Goal: Navigation & Orientation: Find specific page/section

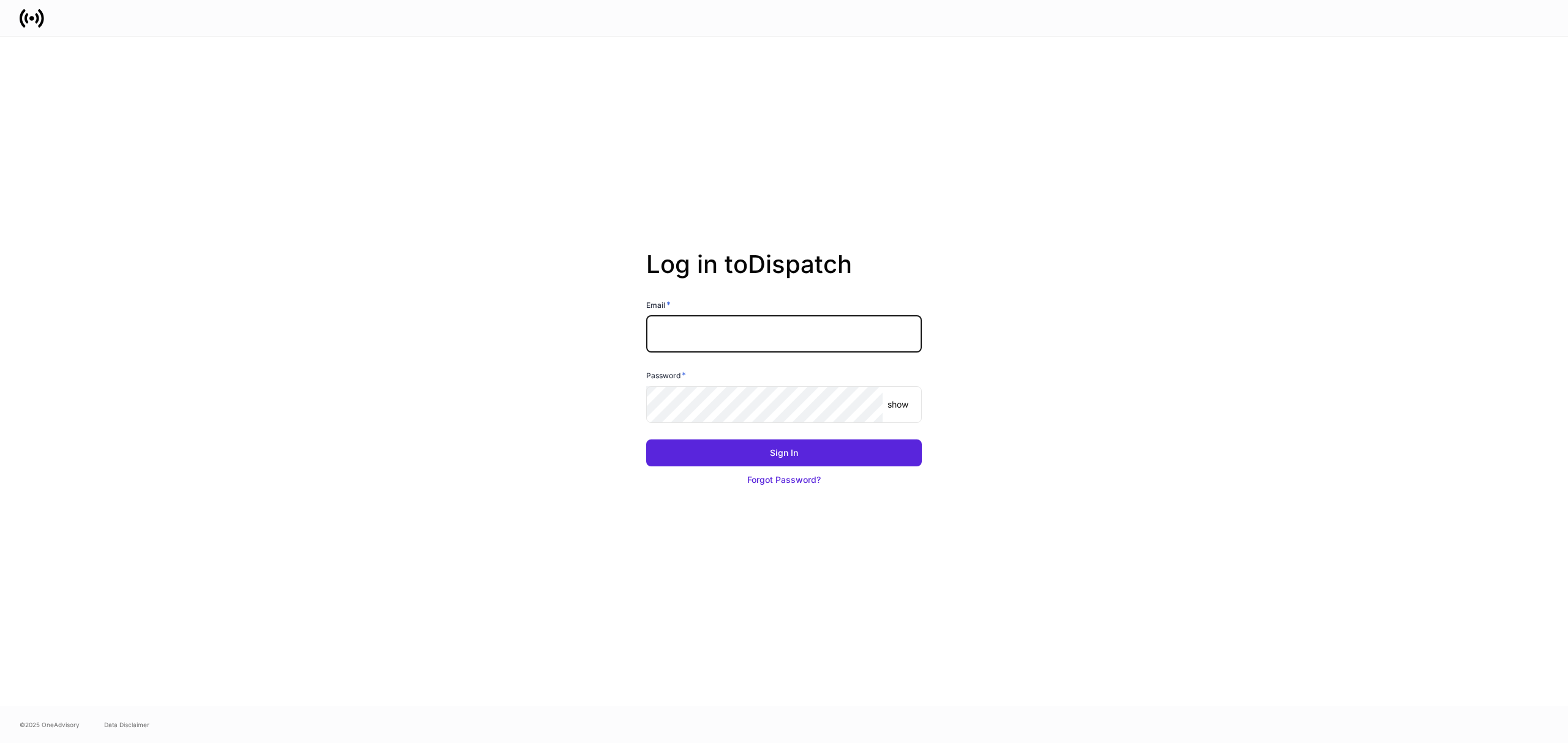
click at [781, 331] on input "text" at bounding box center [784, 334] width 276 height 37
type input "**********"
click at [781, 331] on input "**********" at bounding box center [784, 334] width 276 height 37
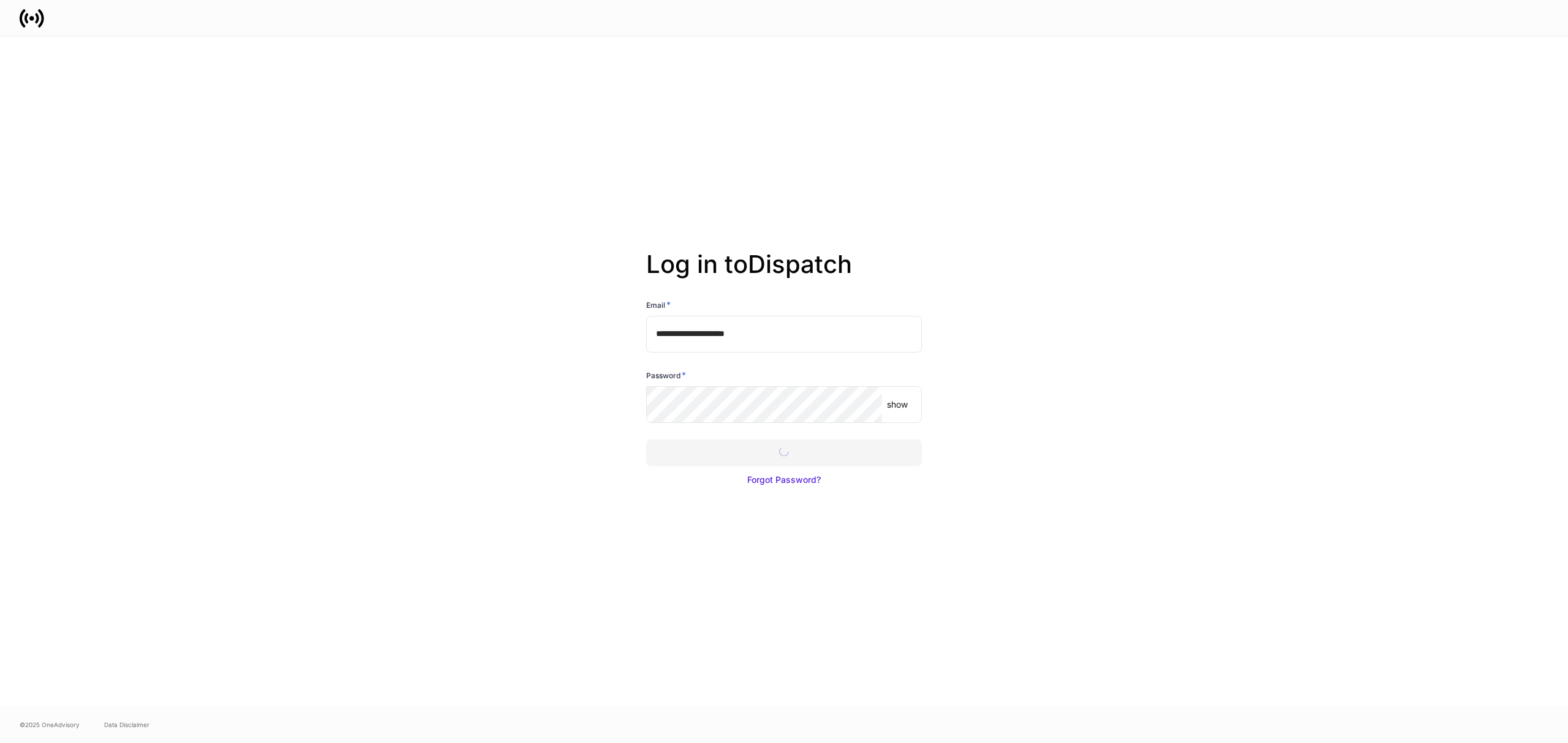
click at [805, 455] on div at bounding box center [784, 371] width 1568 height 743
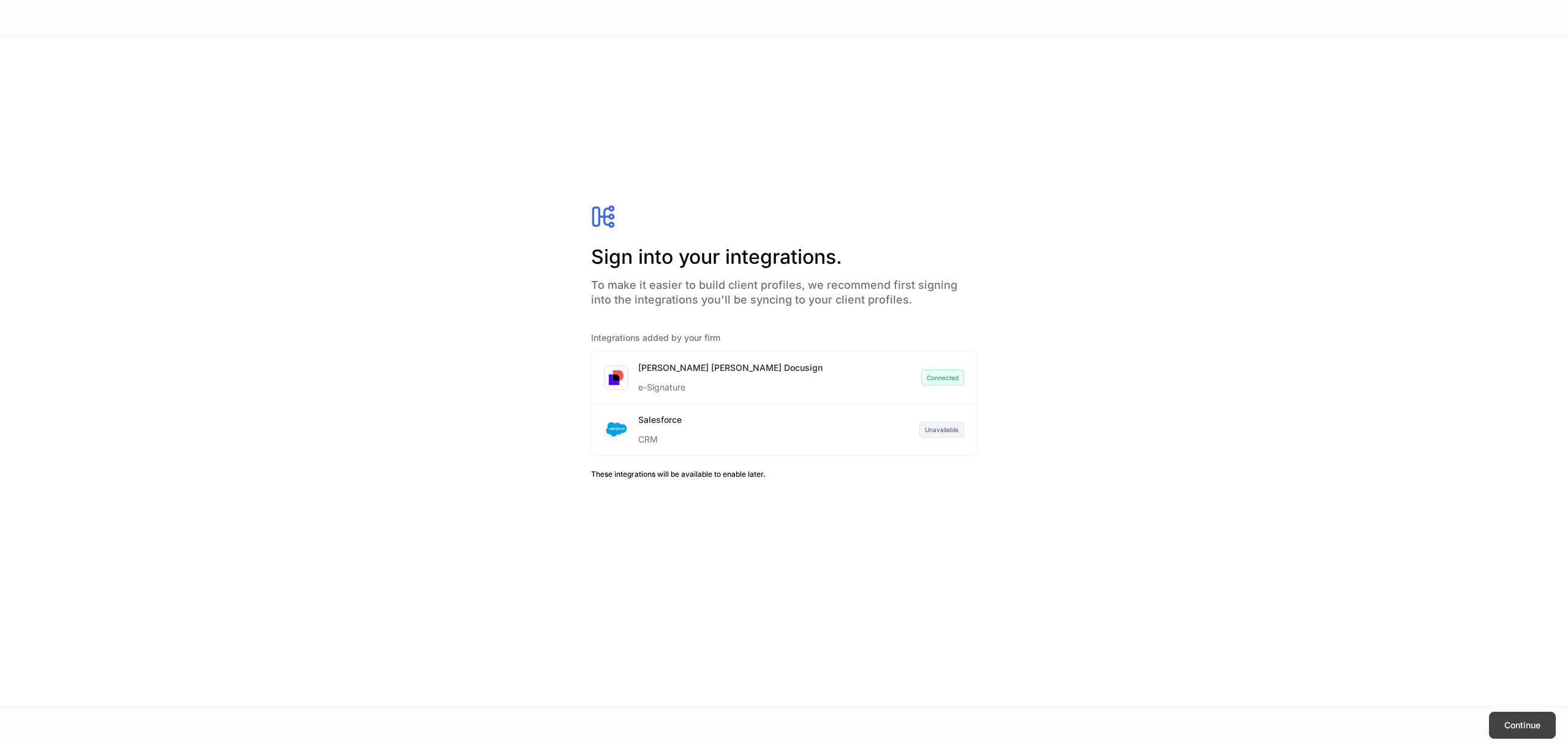
click at [1507, 727] on div "Continue" at bounding box center [1522, 725] width 36 height 12
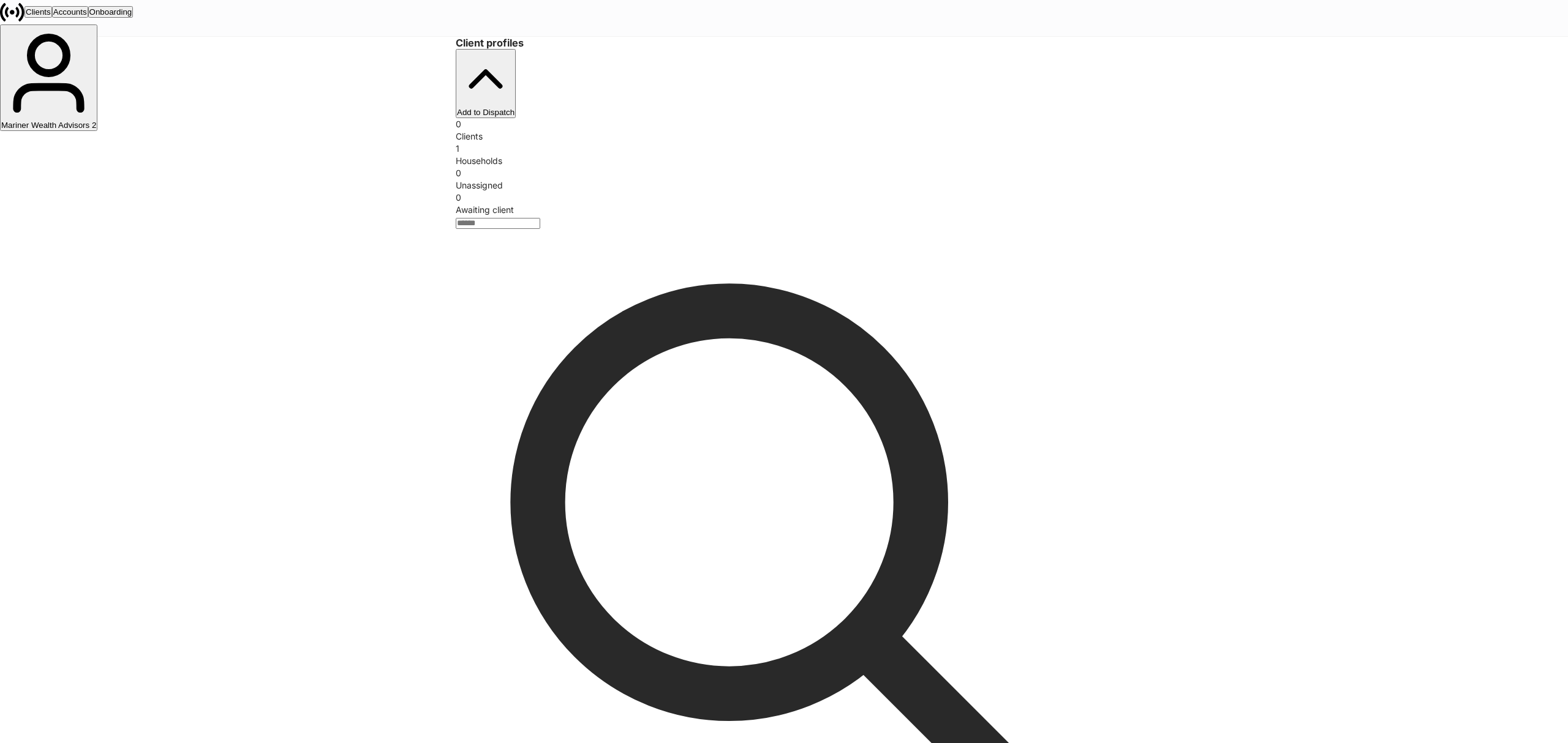
click at [132, 17] on div "Onboarding" at bounding box center [111, 12] width 43 height 9
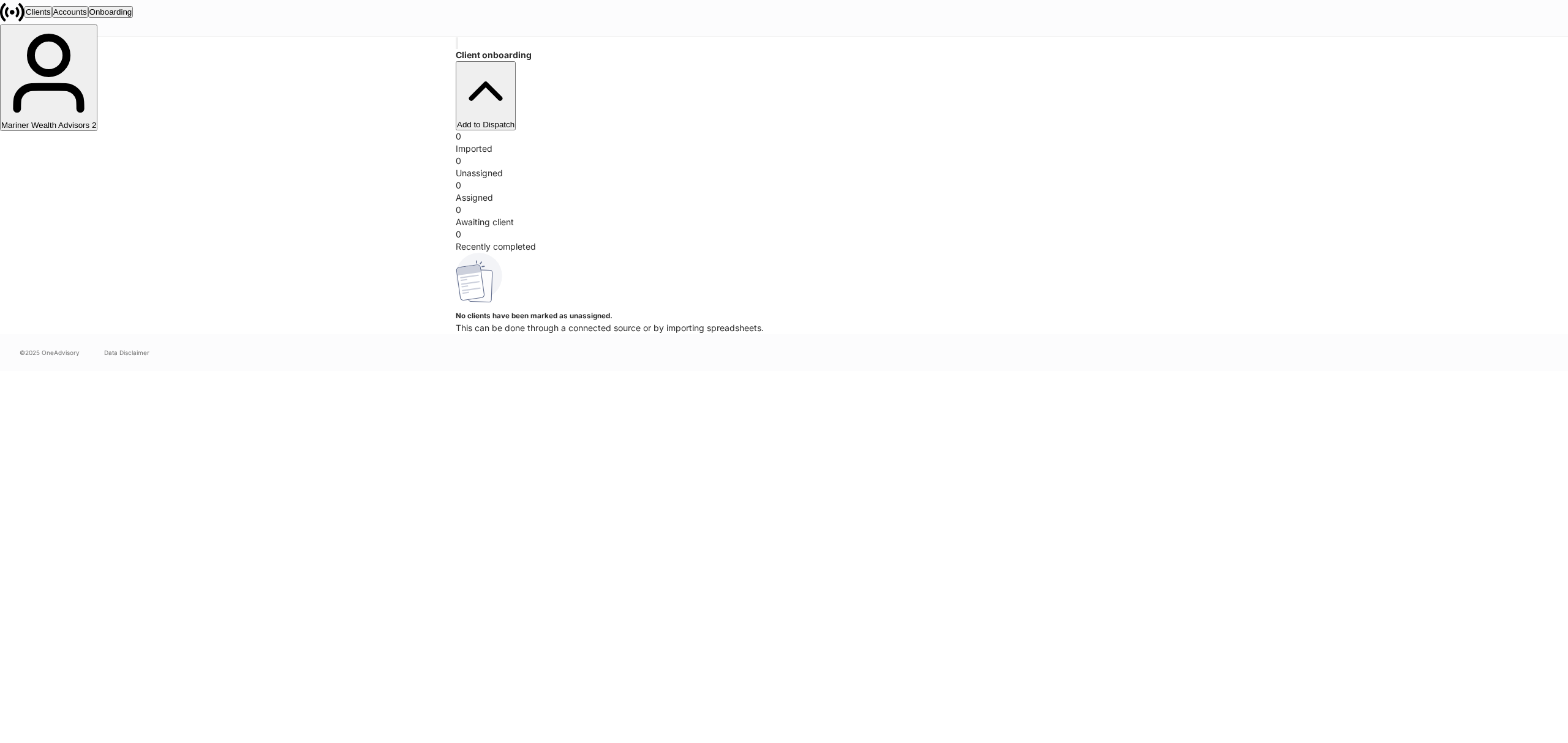
click at [87, 17] on div "Accounts" at bounding box center [70, 12] width 34 height 9
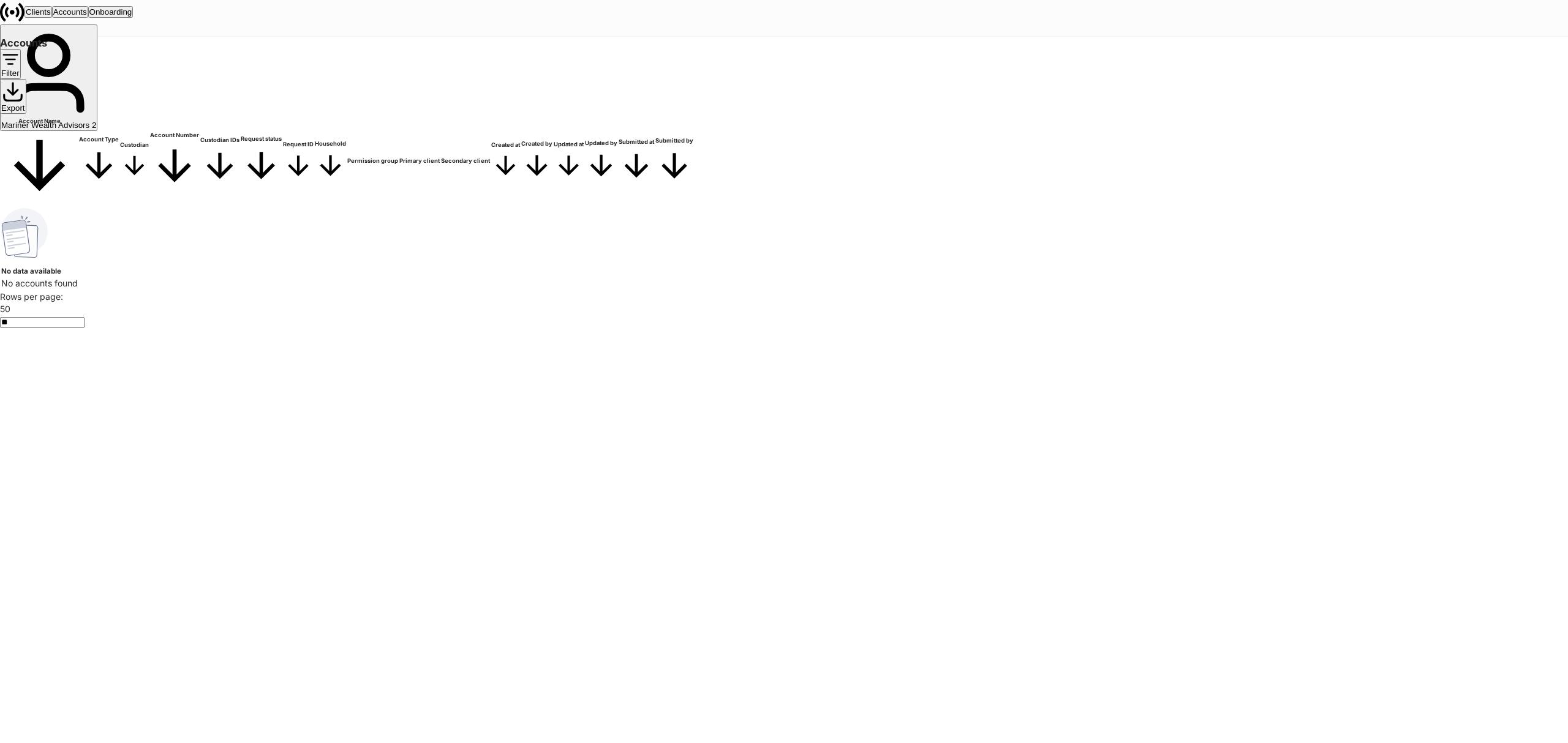
click at [51, 16] on div "Clients" at bounding box center [38, 12] width 26 height 9
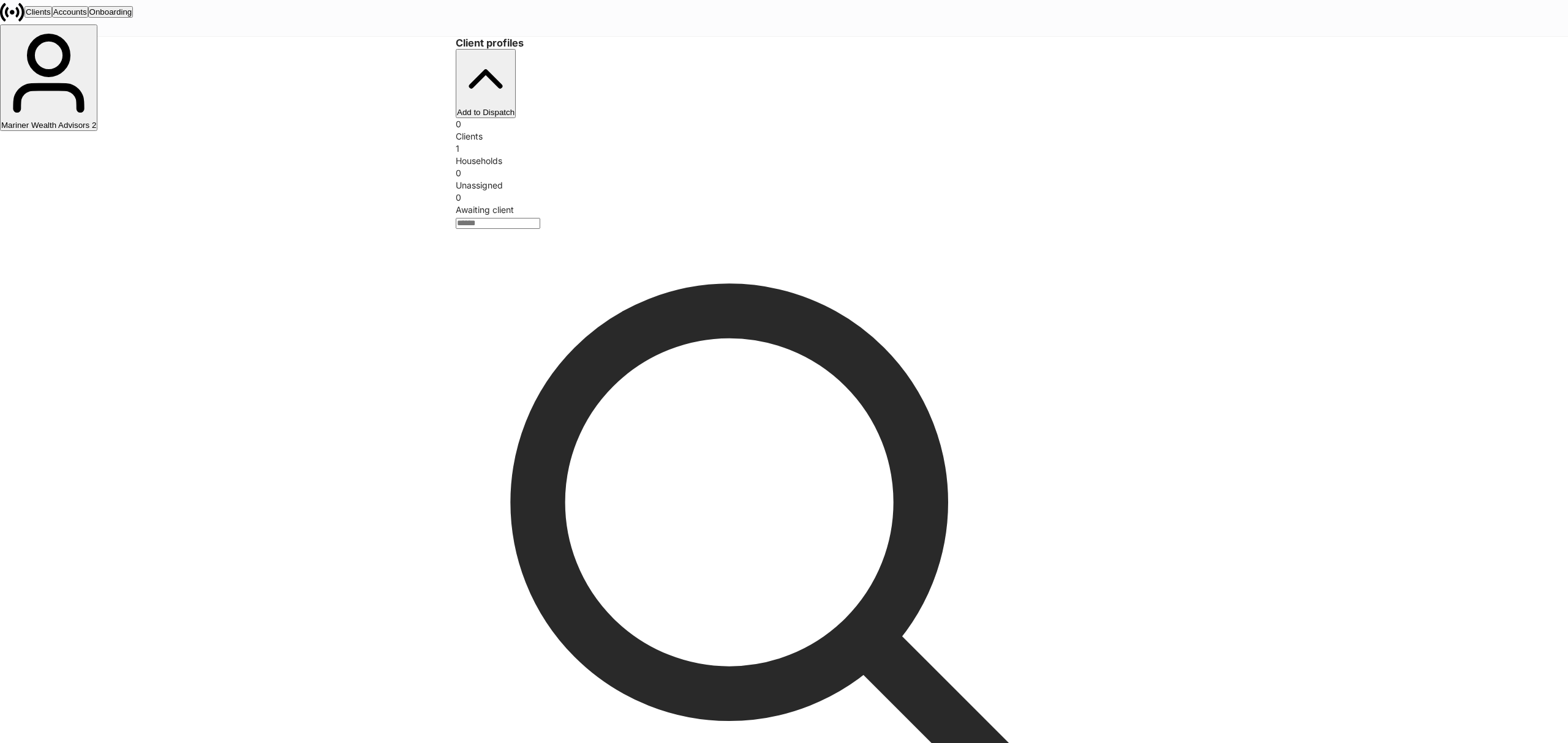
click at [87, 17] on div "Accounts" at bounding box center [70, 12] width 34 height 9
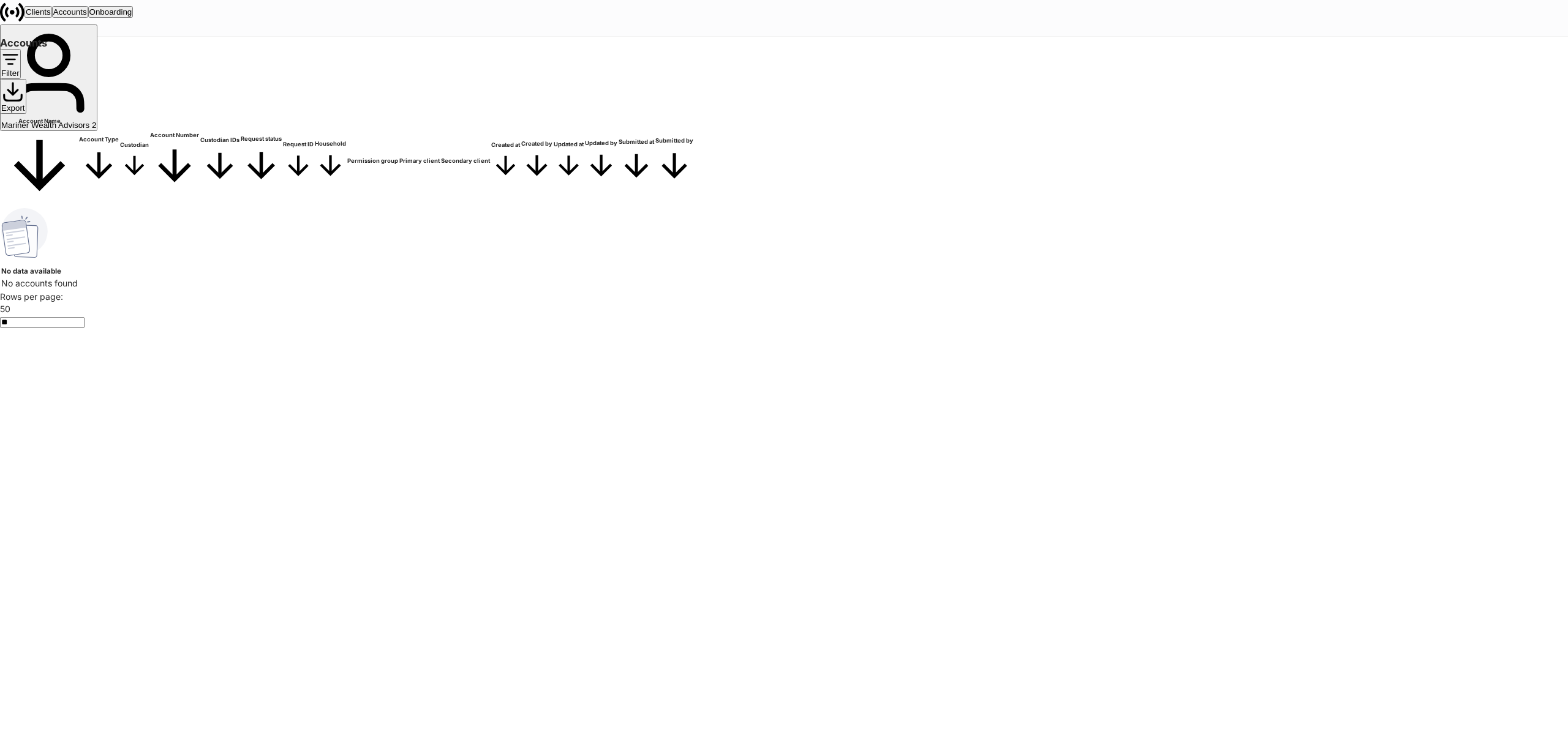
click at [132, 16] on div "Onboarding" at bounding box center [111, 12] width 43 height 9
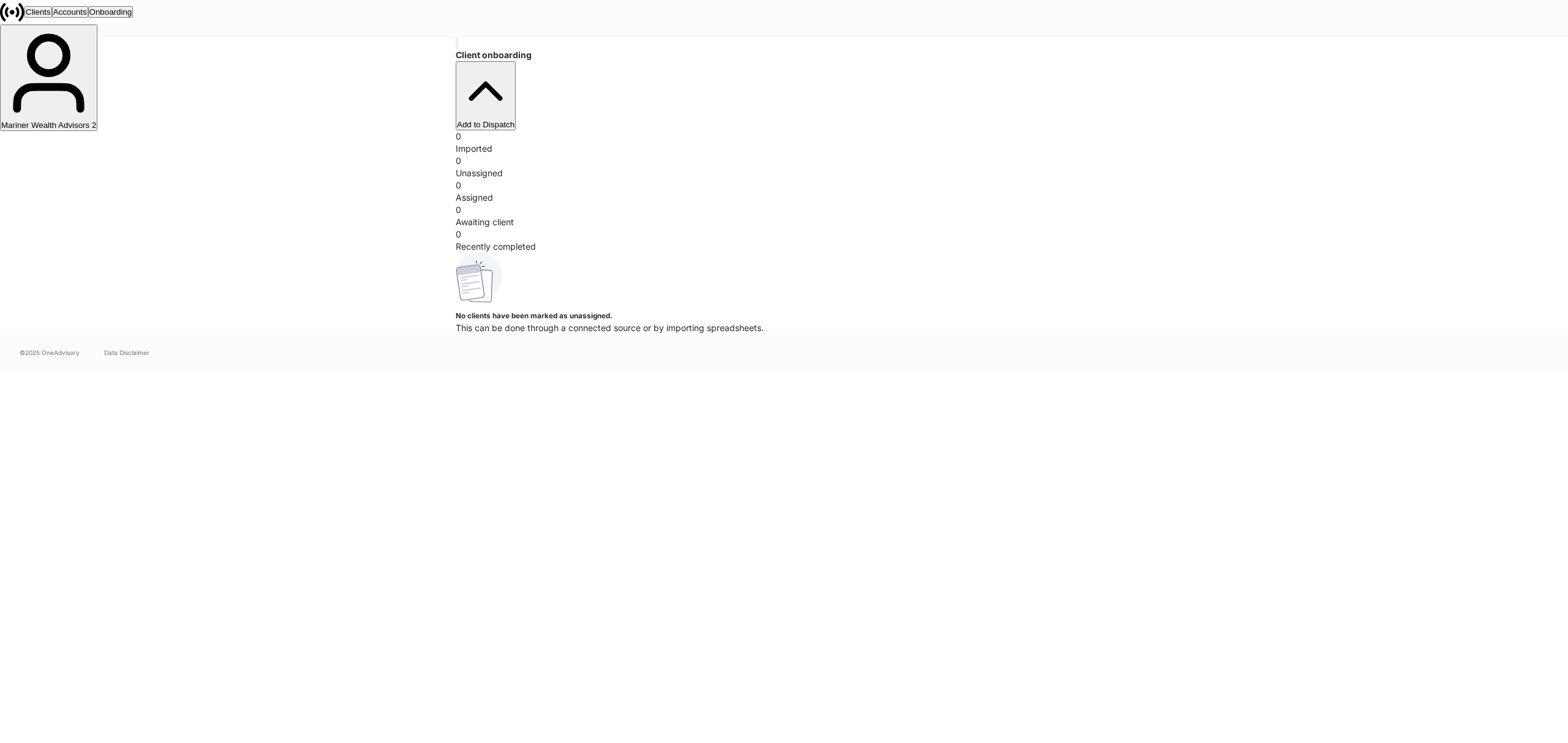
click at [96, 121] on div "Mariner Wealth Advisors 2" at bounding box center [48, 126] width 94 height 9
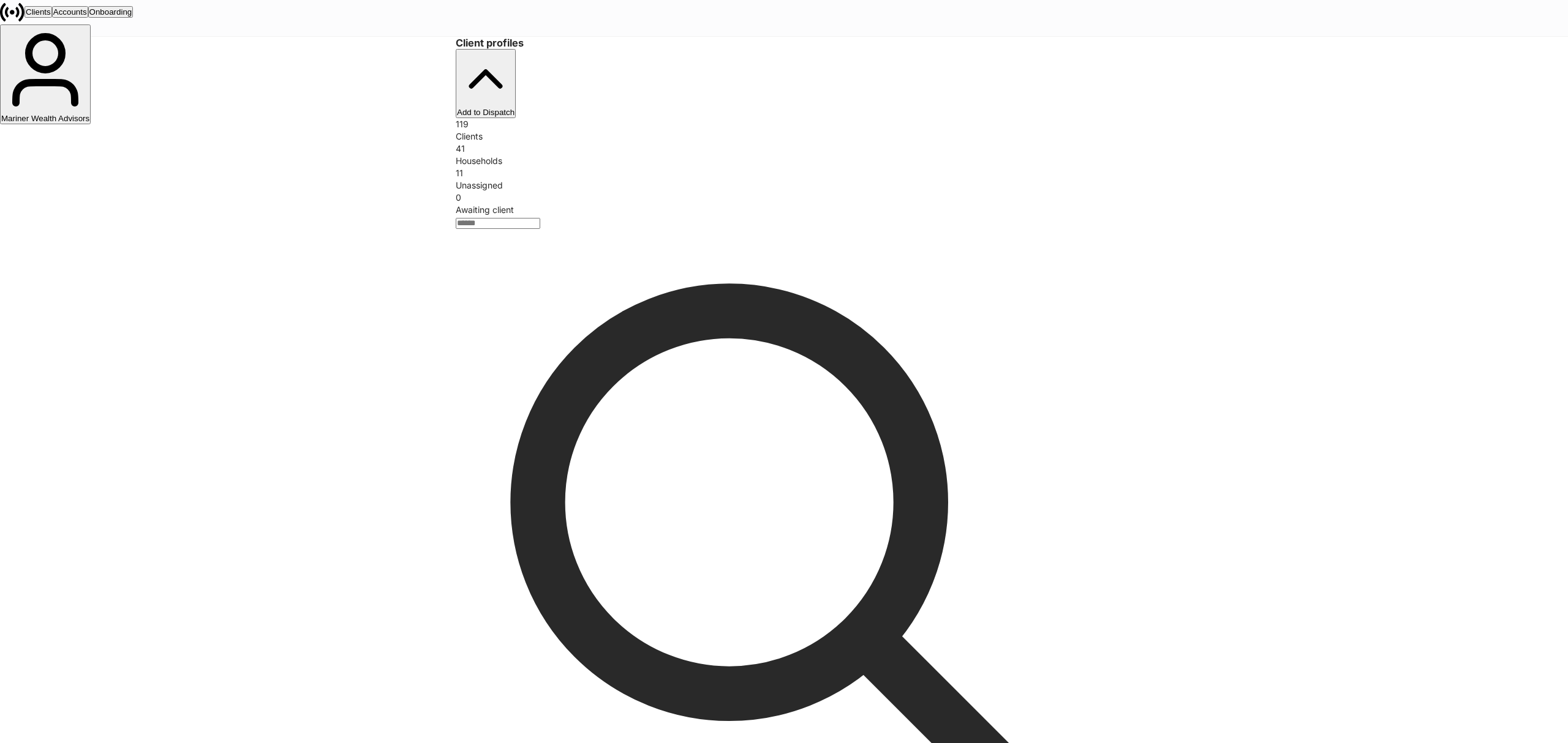
click at [819, 179] on div "Unassigned" at bounding box center [783, 185] width 656 height 12
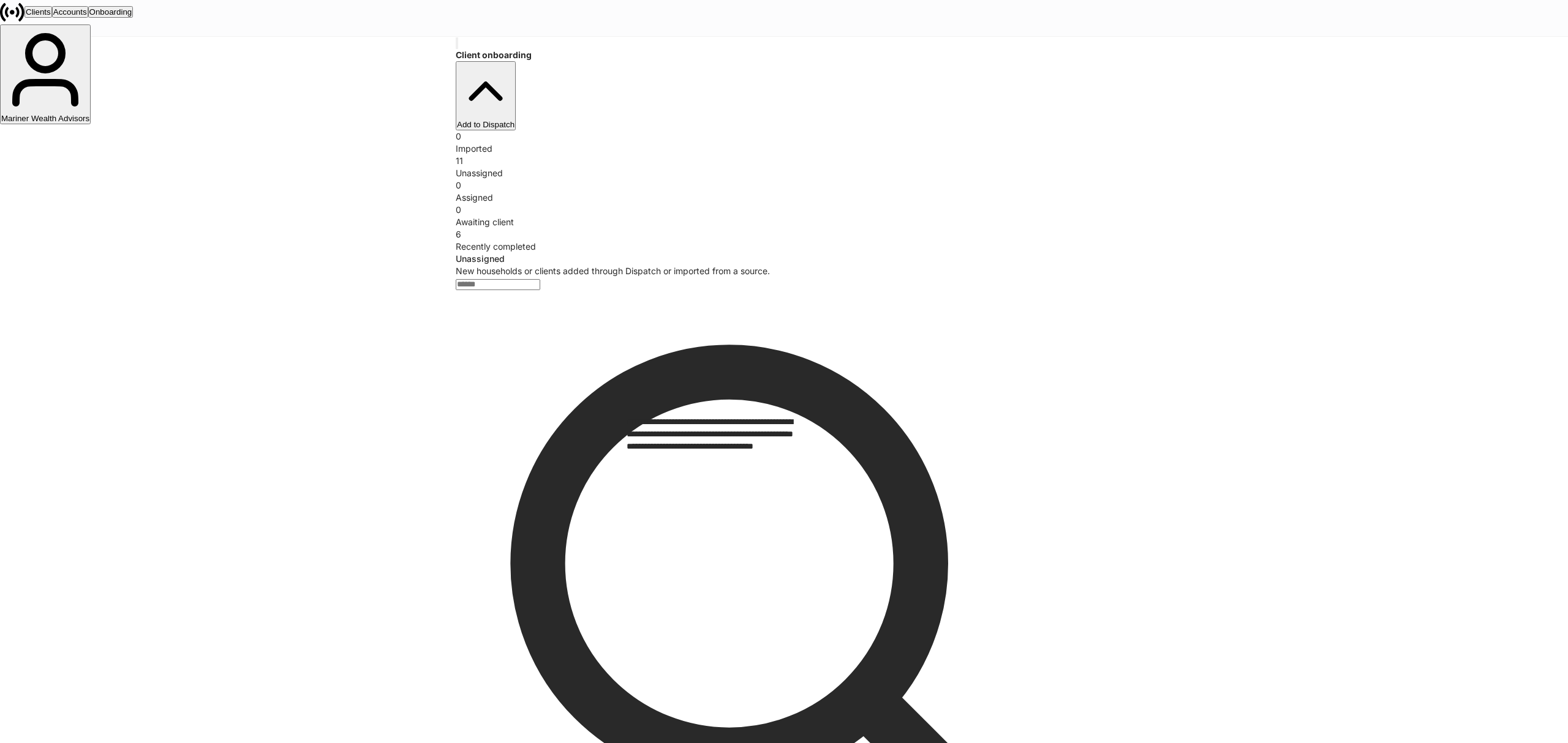
scroll to position [33, 0]
